Goal: Find specific page/section: Find specific page/section

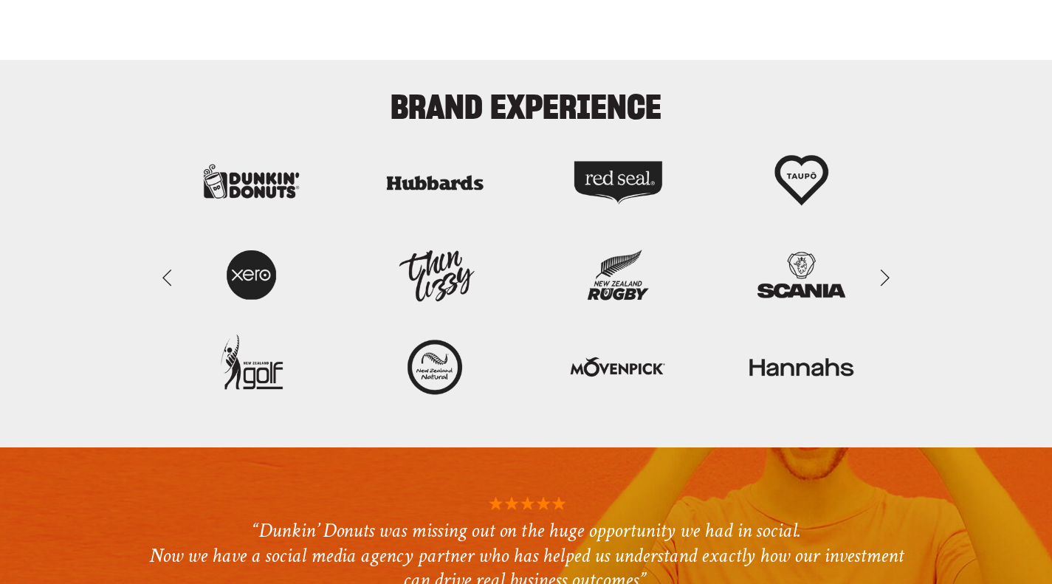
scroll to position [3454, 0]
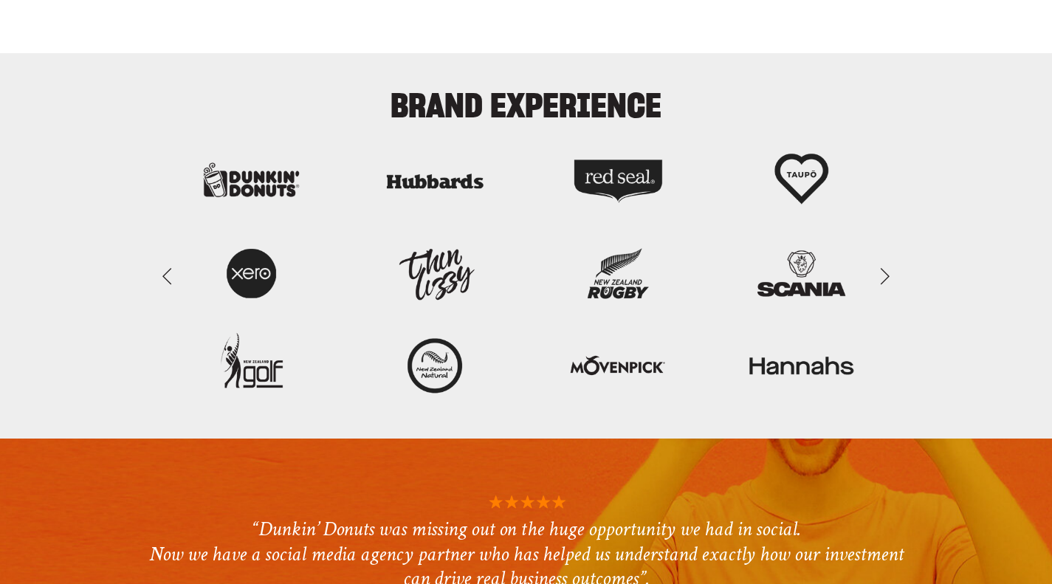
click at [880, 278] on link "Next Slide" at bounding box center [884, 275] width 32 height 44
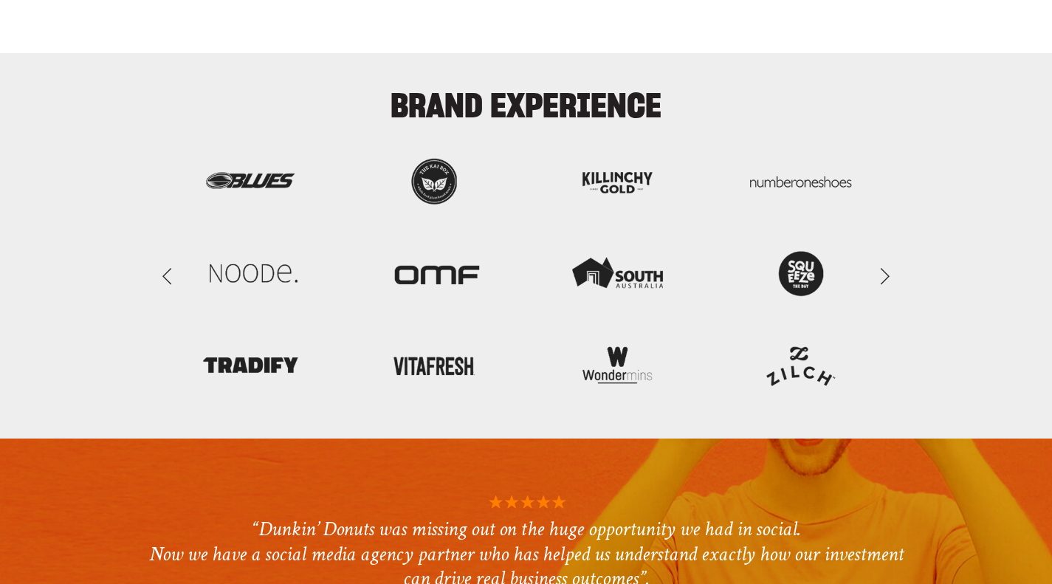
click at [881, 278] on link "Next Slide" at bounding box center [884, 275] width 32 height 44
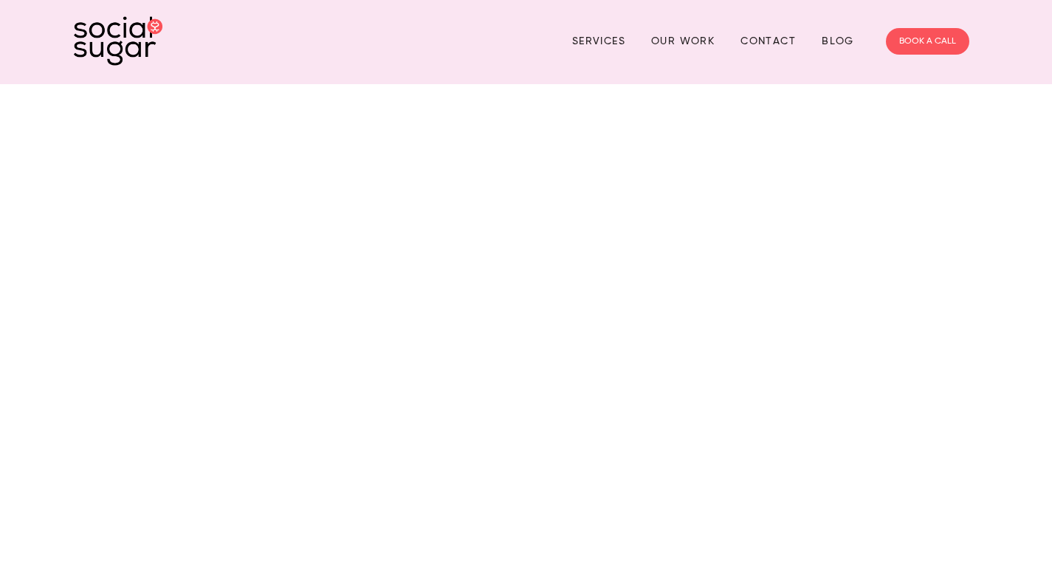
scroll to position [0, 0]
click at [585, 38] on link "Services" at bounding box center [598, 43] width 53 height 23
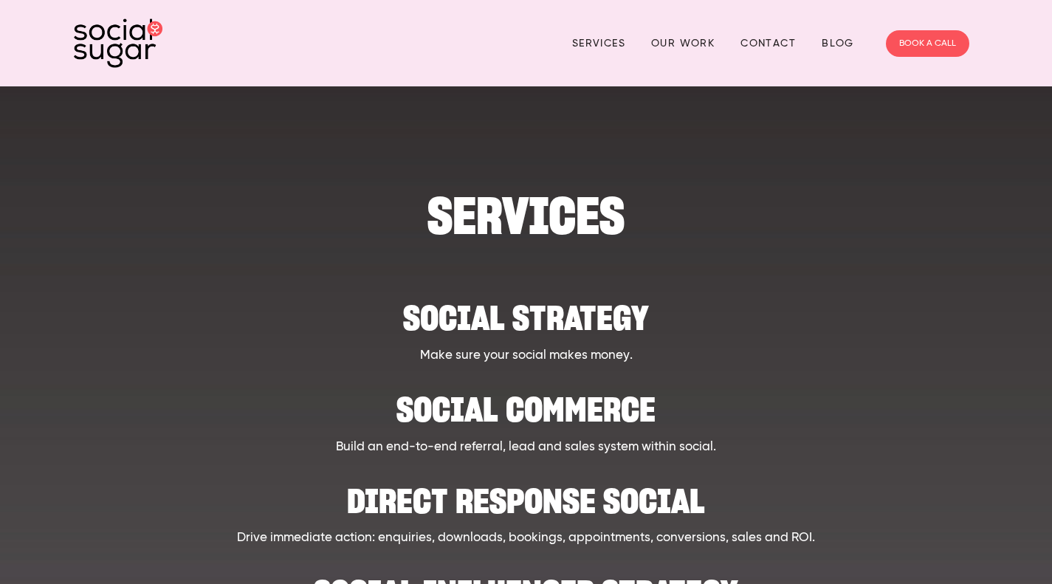
click at [675, 32] on link "Our Work" at bounding box center [683, 43] width 64 height 23
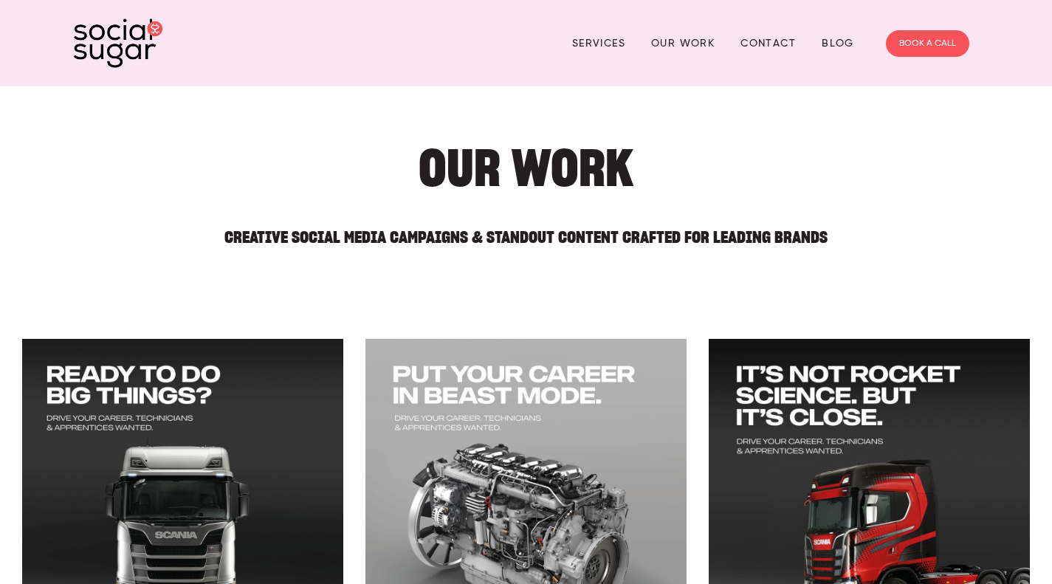
click at [781, 40] on link "Contact" at bounding box center [768, 43] width 55 height 23
